Goal: Transaction & Acquisition: Obtain resource

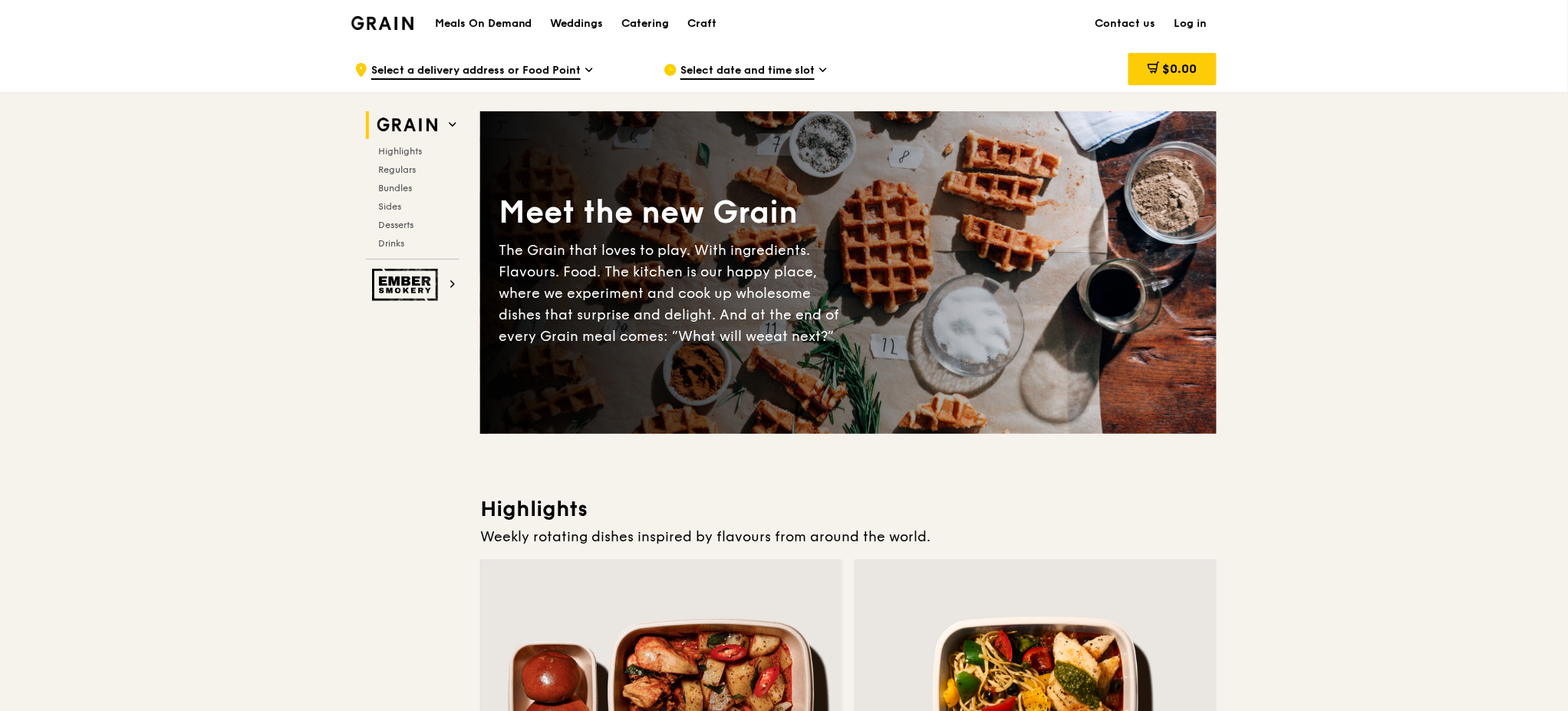
click at [634, 23] on div "Catering" at bounding box center [646, 24] width 48 height 46
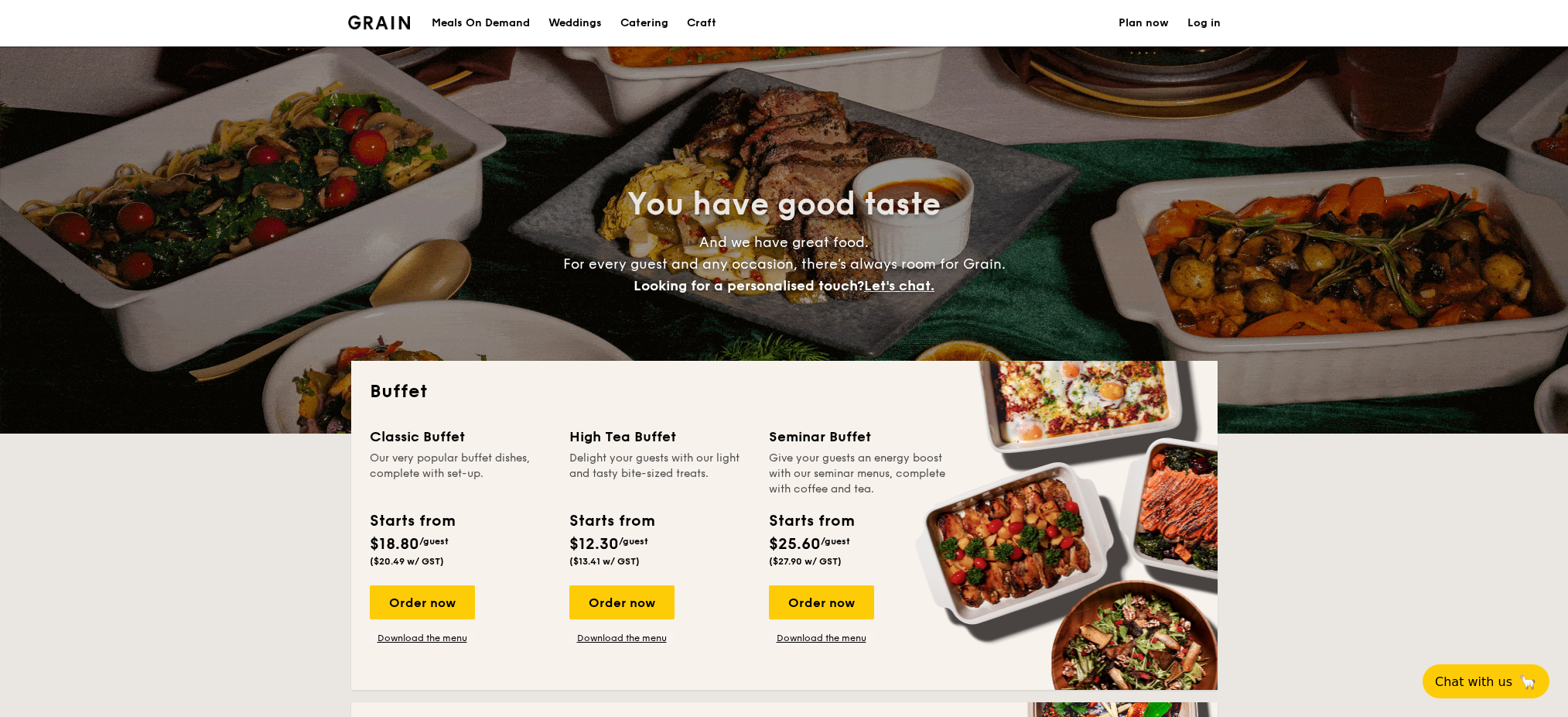
select select
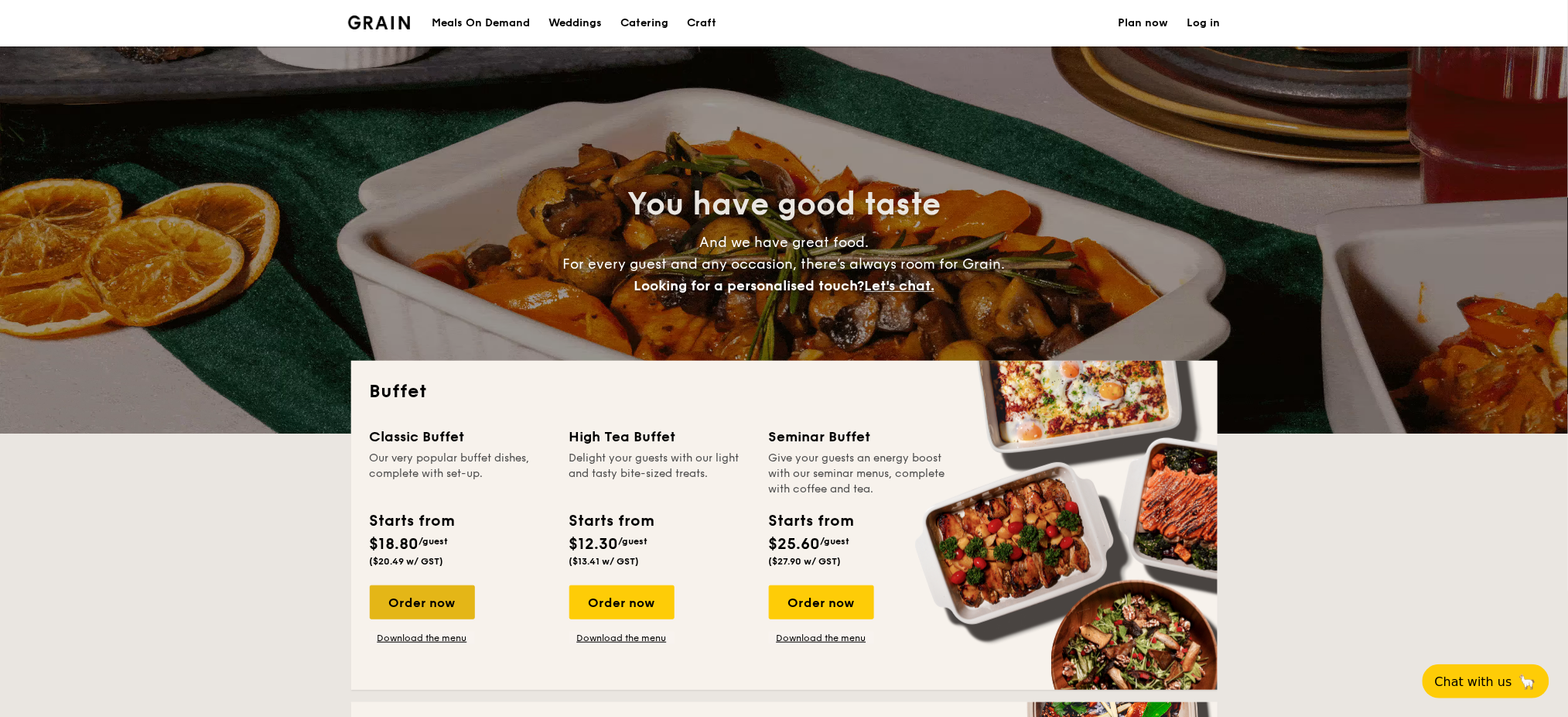
click at [414, 603] on div "Order now" at bounding box center [422, 602] width 105 height 34
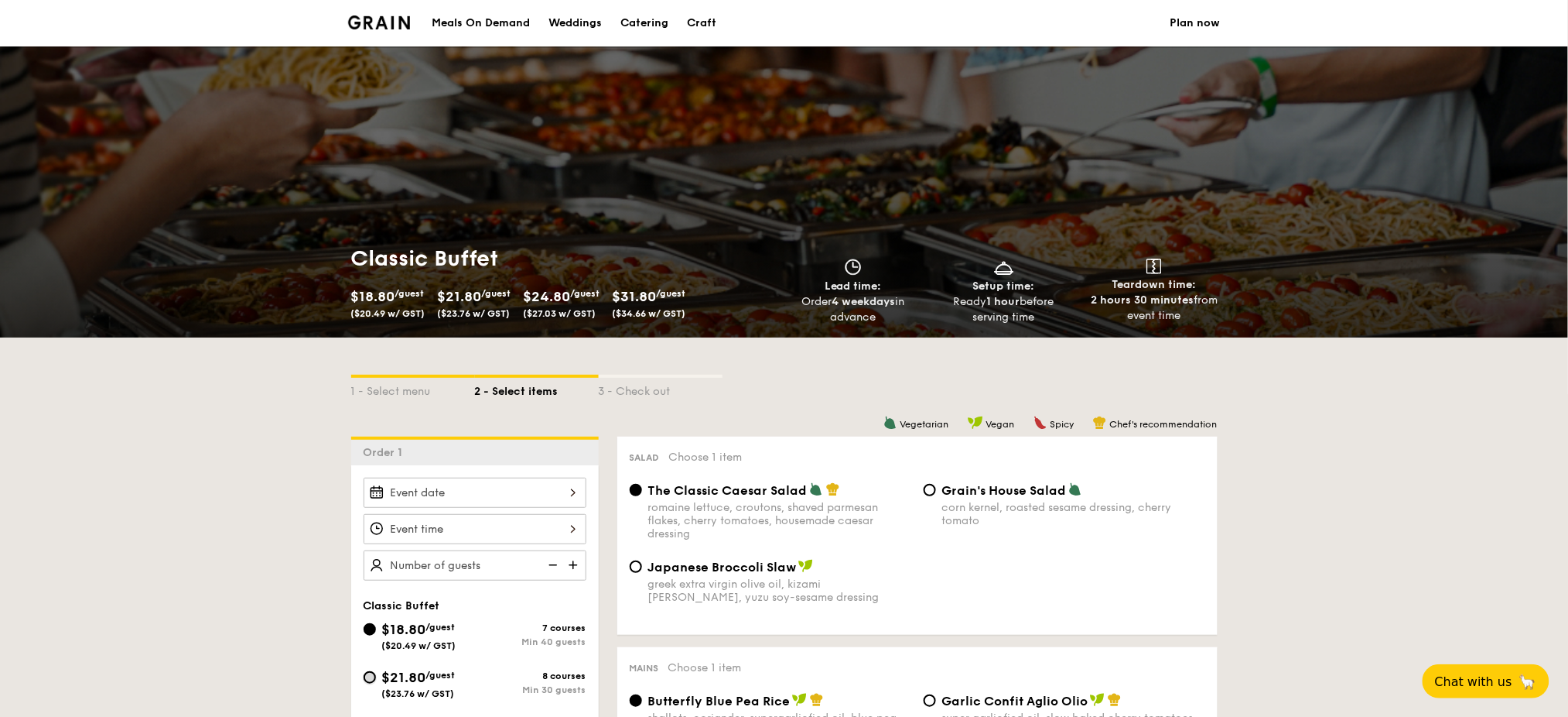
click at [369, 679] on input "$21.80 /guest ($23.76 w/ GST) 8 courses Min 30 guests" at bounding box center [369, 677] width 12 height 12
radio input "true"
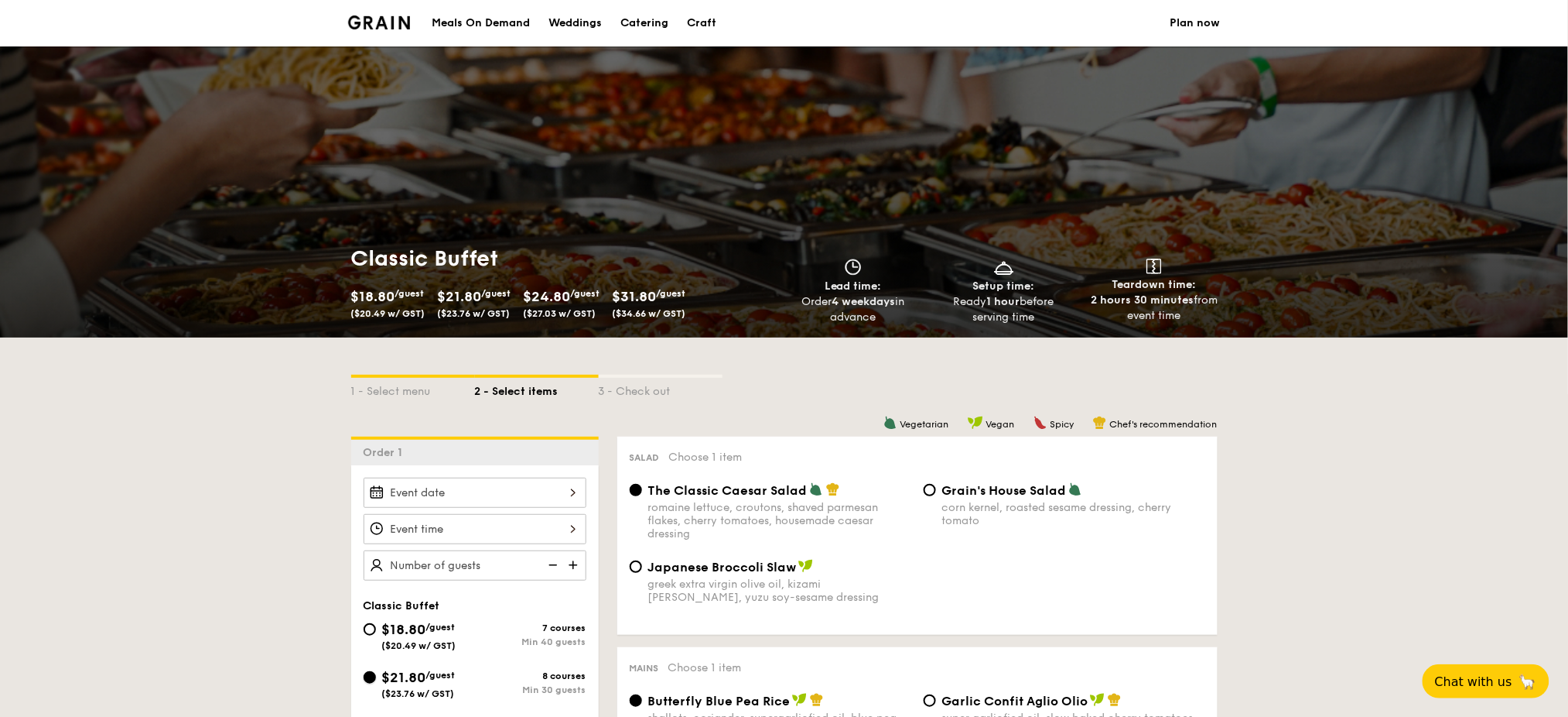
radio input "true"
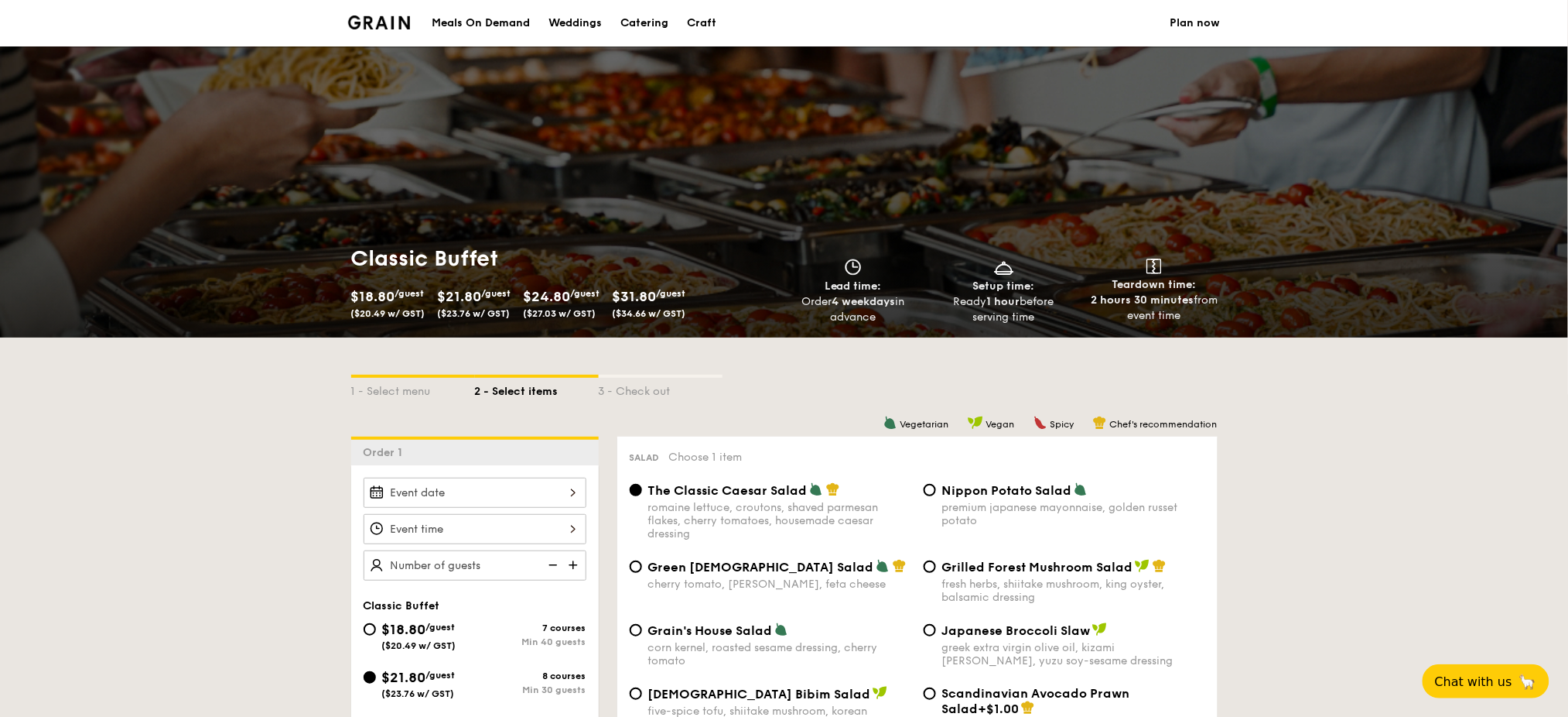
click at [386, 24] on img at bounding box center [380, 22] width 63 height 14
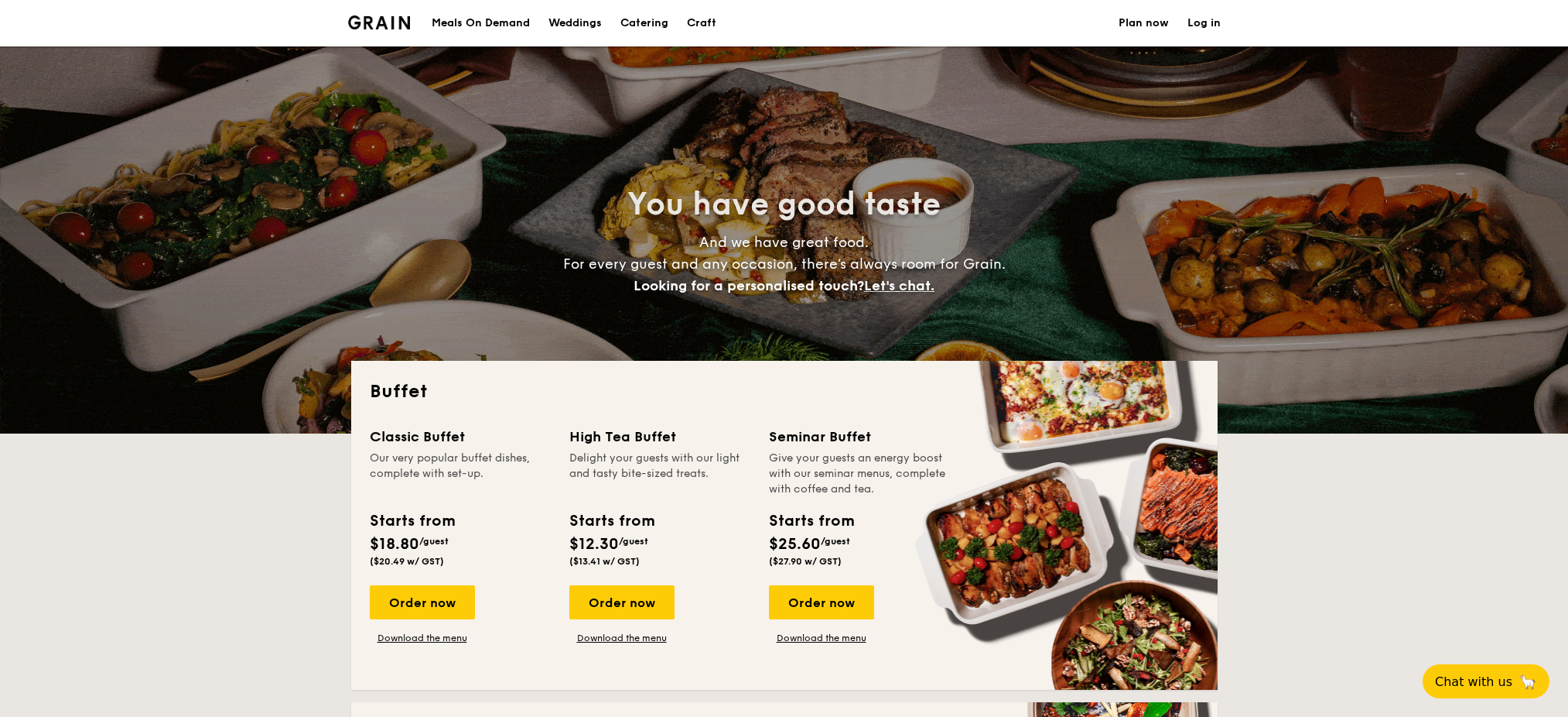
select select
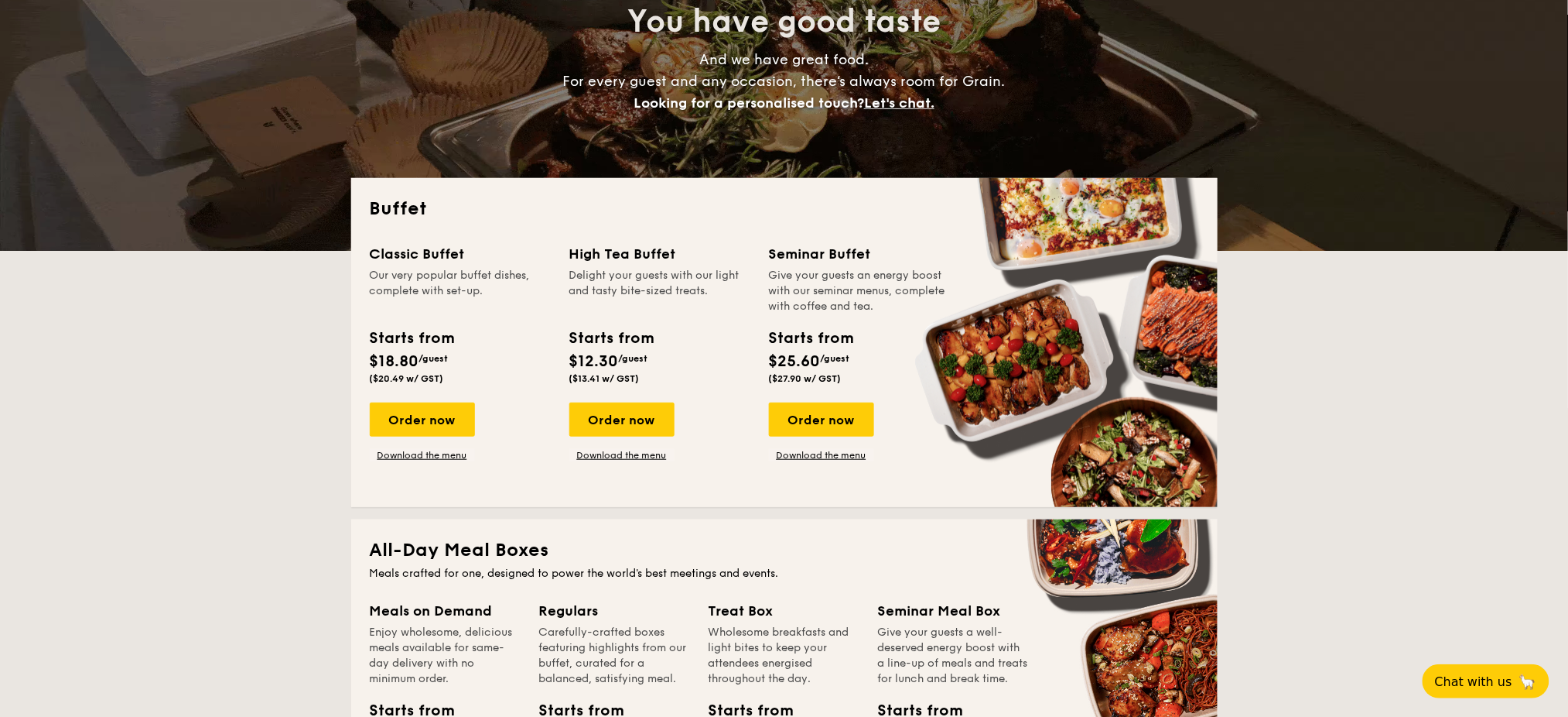
scroll to position [310, 0]
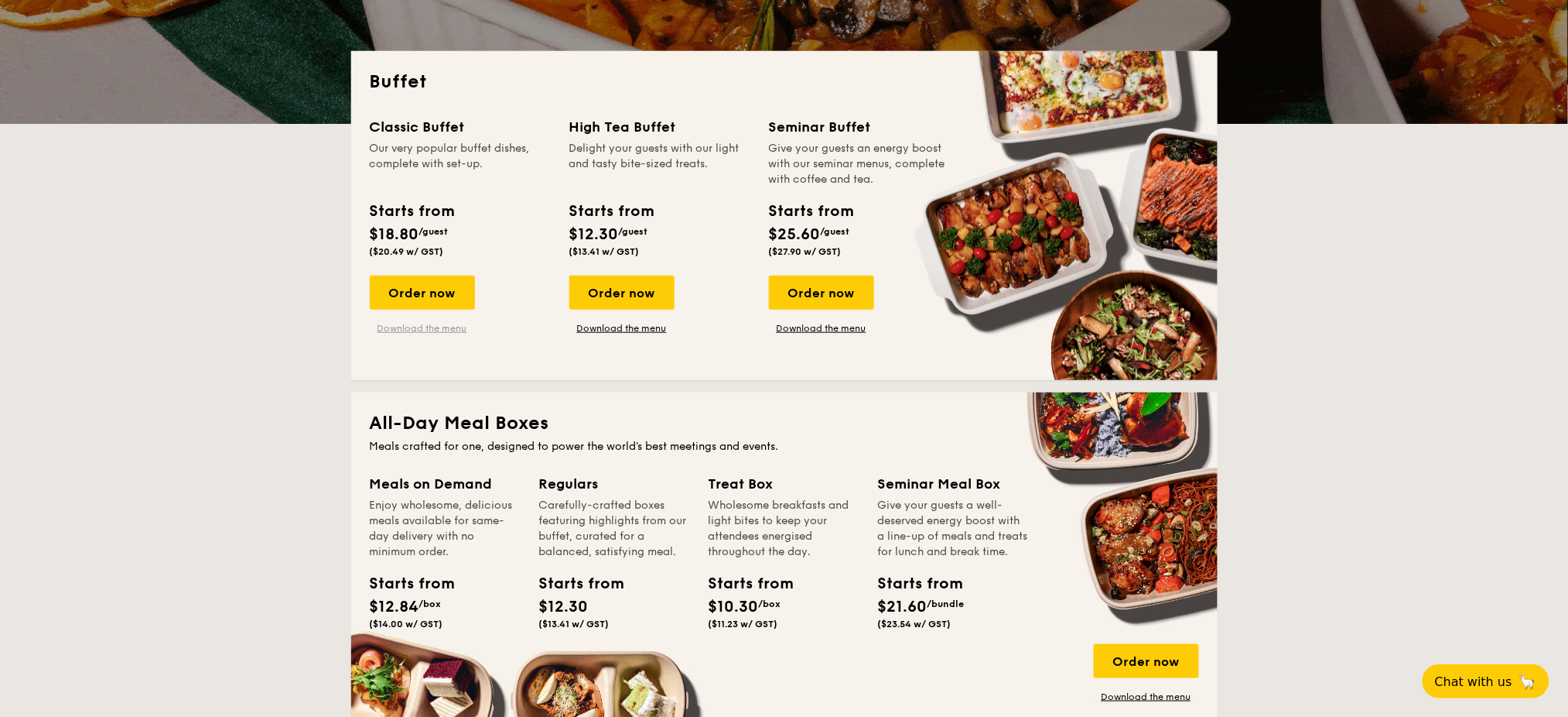
click at [416, 328] on link "Download the menu" at bounding box center [422, 328] width 105 height 12
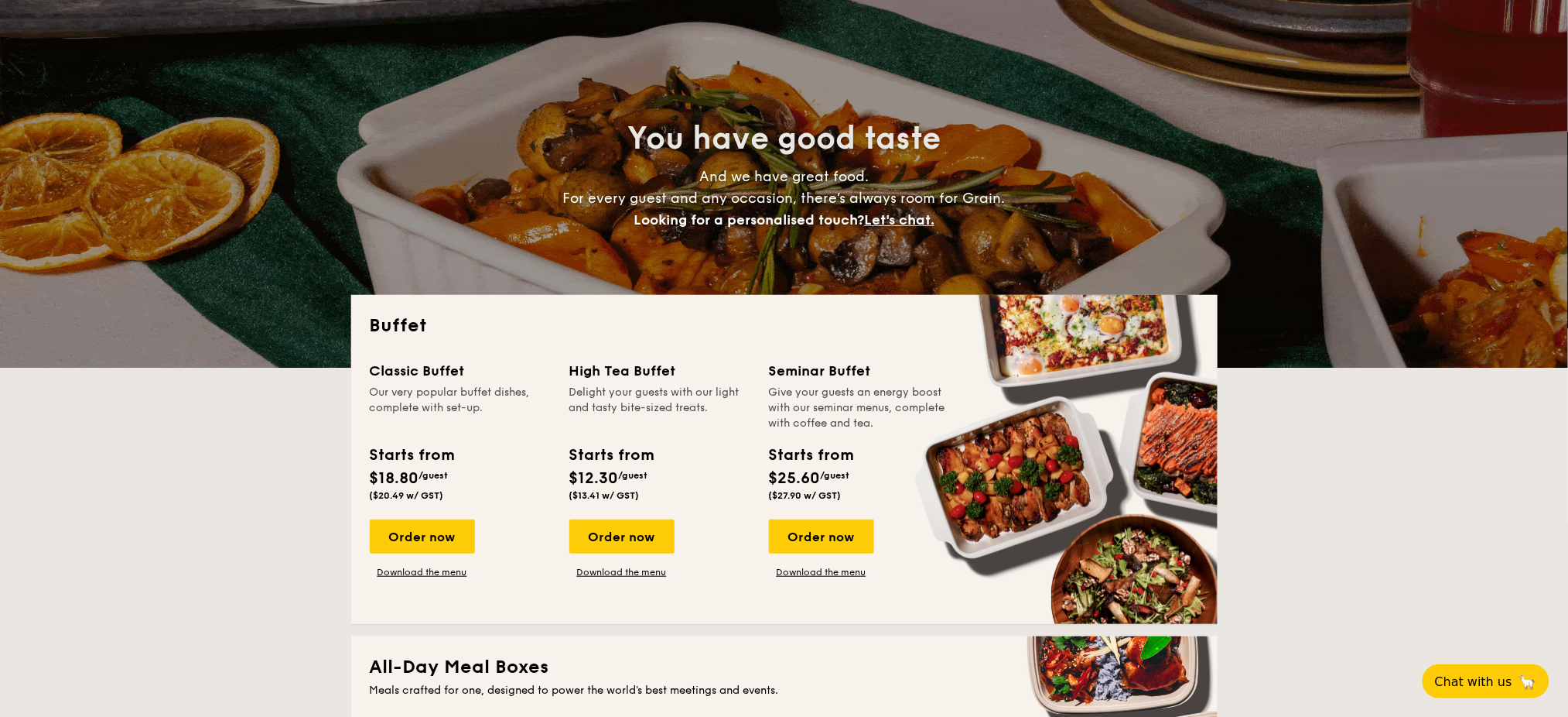
scroll to position [0, 0]
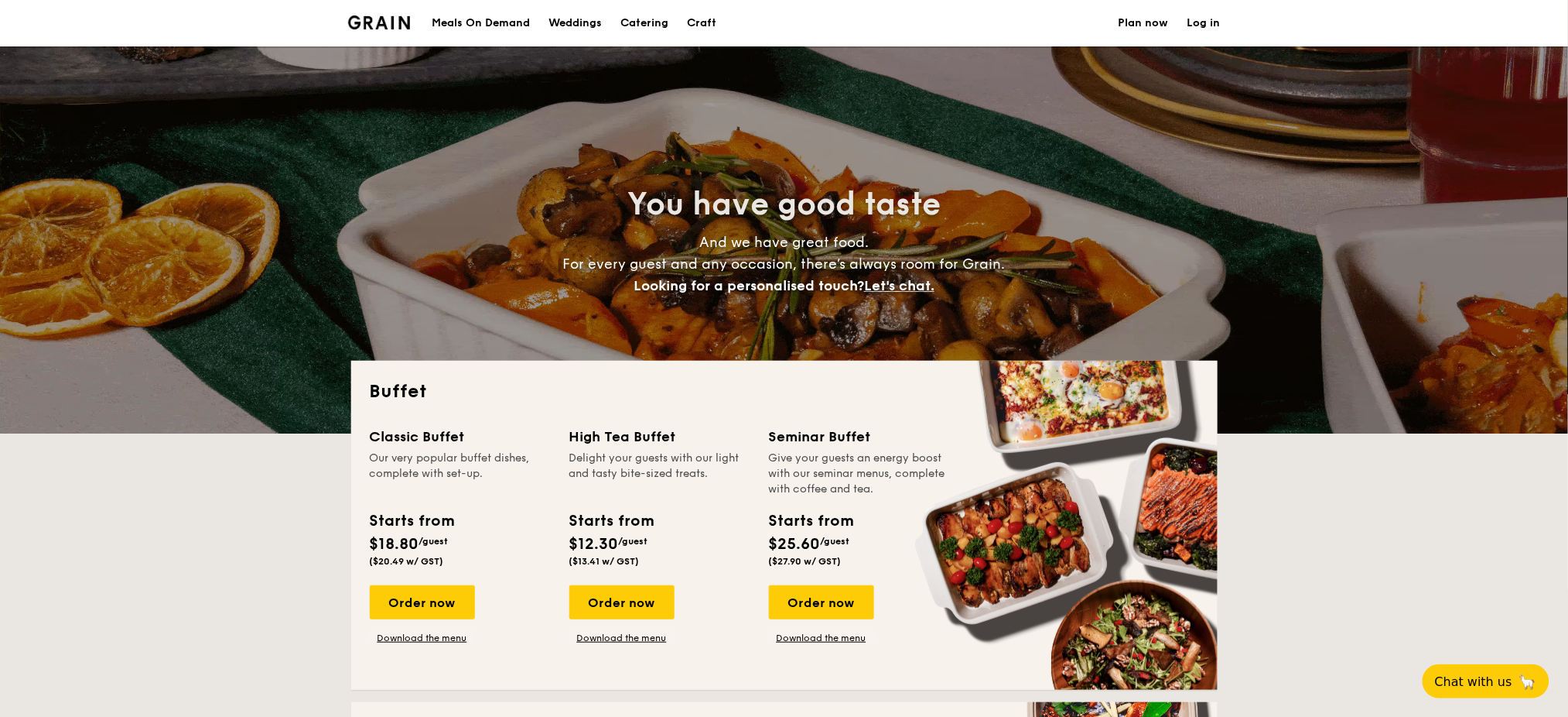
click at [375, 17] on img at bounding box center [380, 22] width 63 height 14
